Goal: Task Accomplishment & Management: Manage account settings

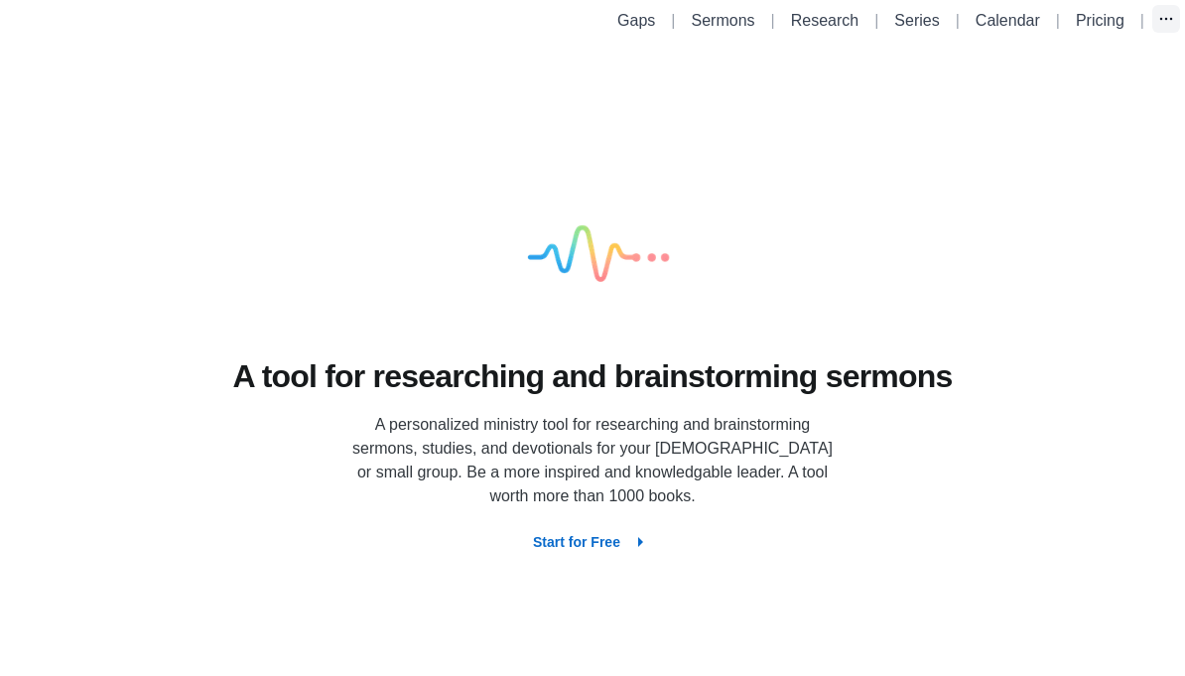
click at [1170, 16] on icon "button" at bounding box center [1166, 19] width 20 height 20
click at [999, 74] on link "SMZ" at bounding box center [1069, 66] width 222 height 36
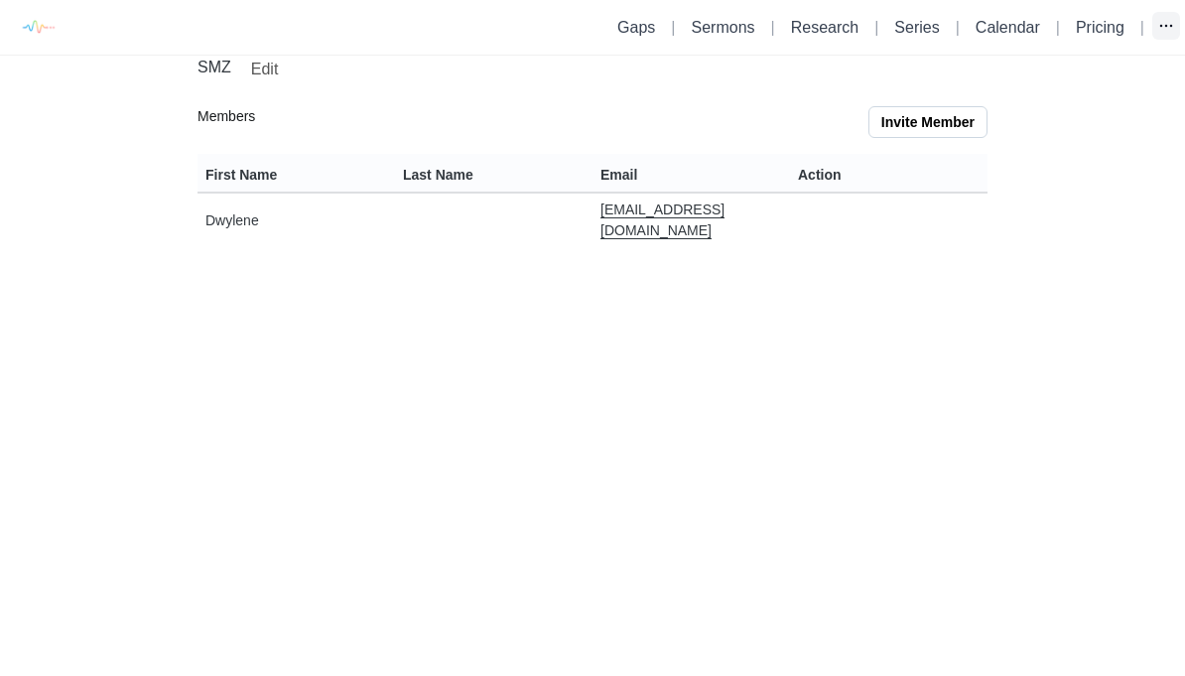
click at [1154, 37] on button "button" at bounding box center [1166, 26] width 28 height 28
click at [1011, 149] on button "Logout" at bounding box center [1085, 144] width 254 height 36
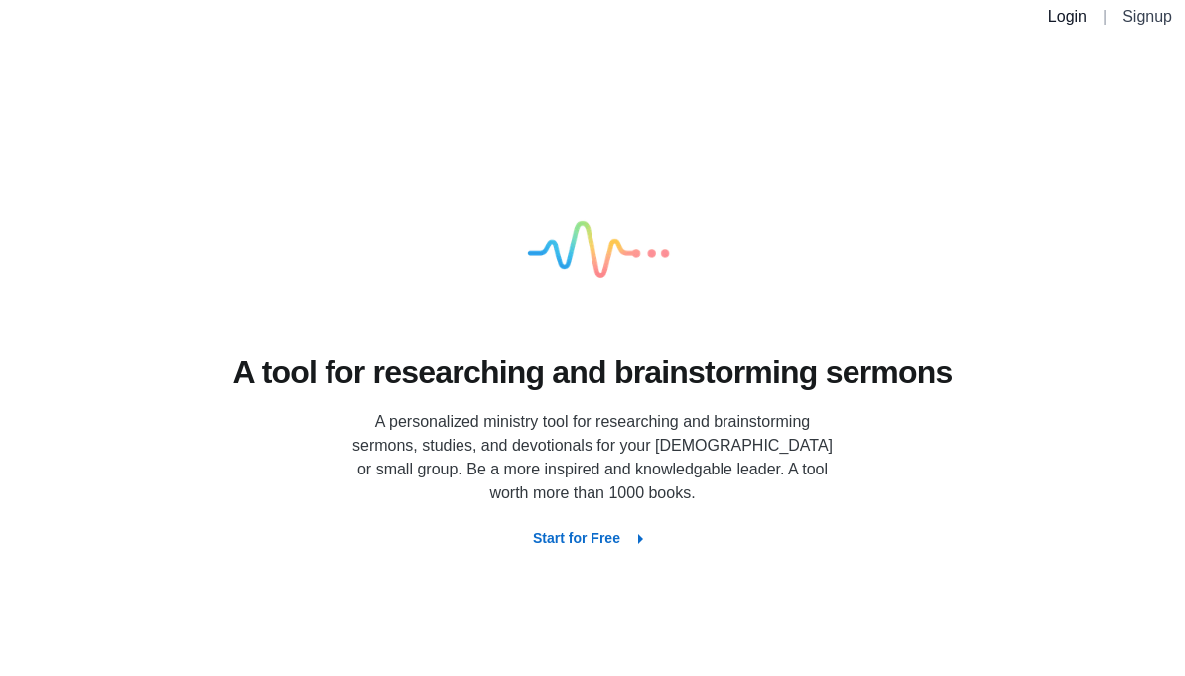
click at [1070, 21] on link "Login" at bounding box center [1067, 16] width 39 height 17
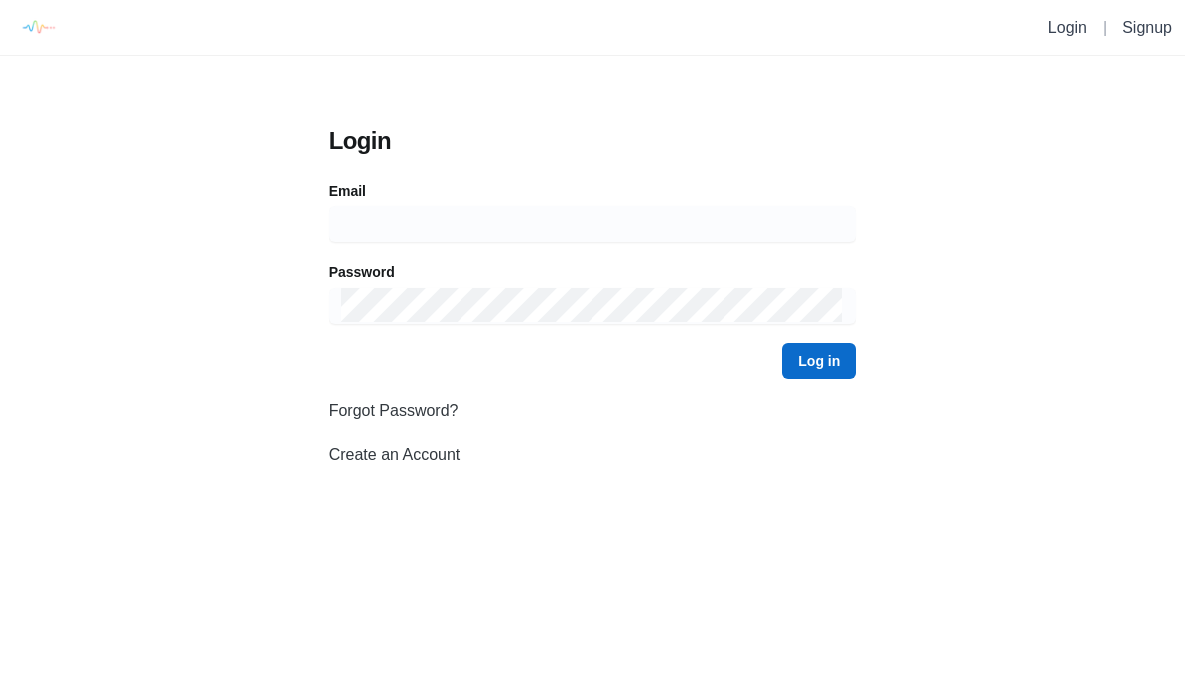
click at [727, 222] on input at bounding box center [592, 224] width 503 height 36
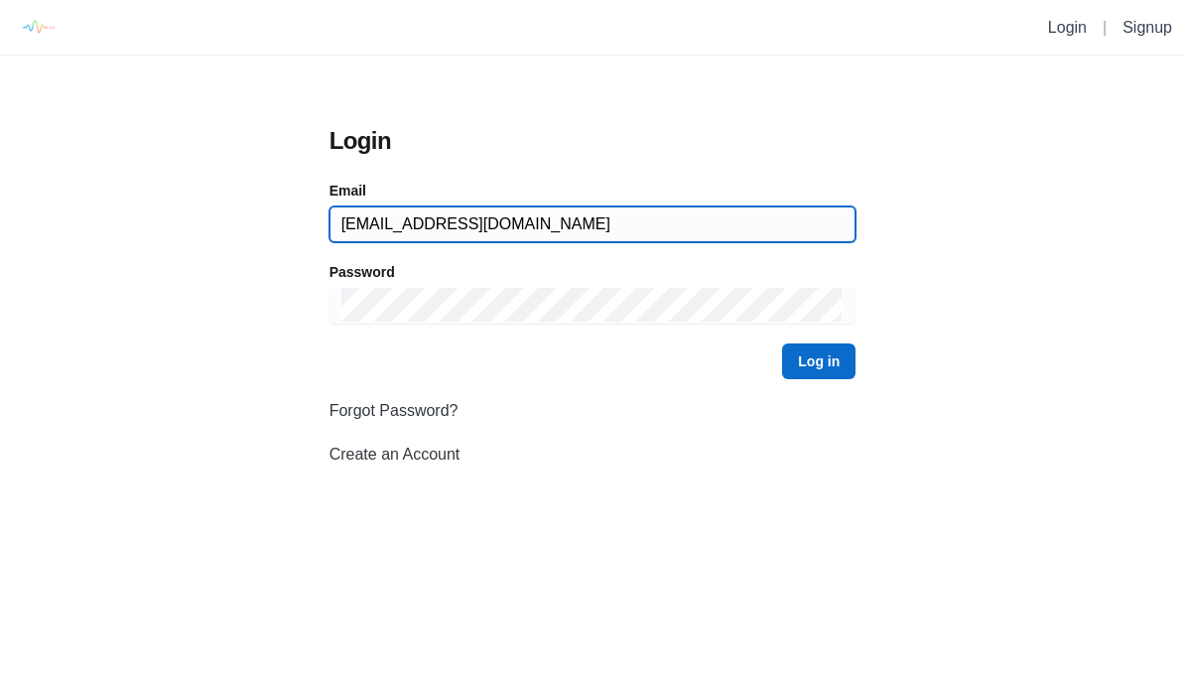
type input "Dwylene.preaches@gmail.com"
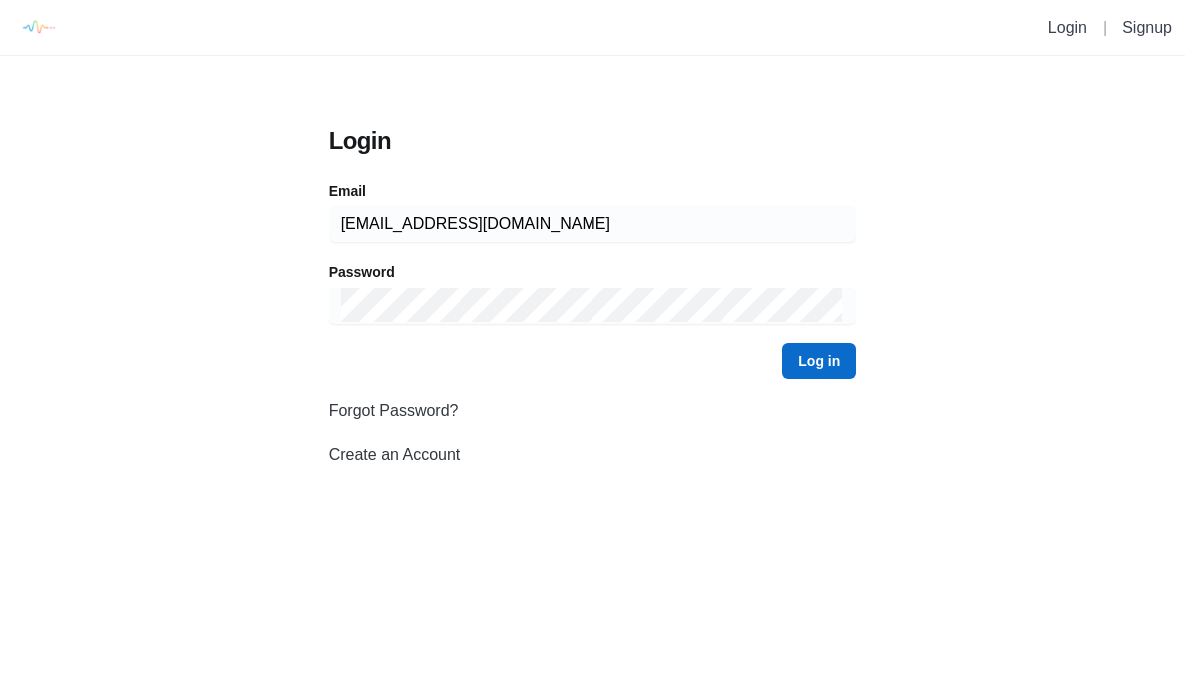
click at [815, 362] on button "Log in" at bounding box center [818, 361] width 73 height 36
